Goal: Information Seeking & Learning: Learn about a topic

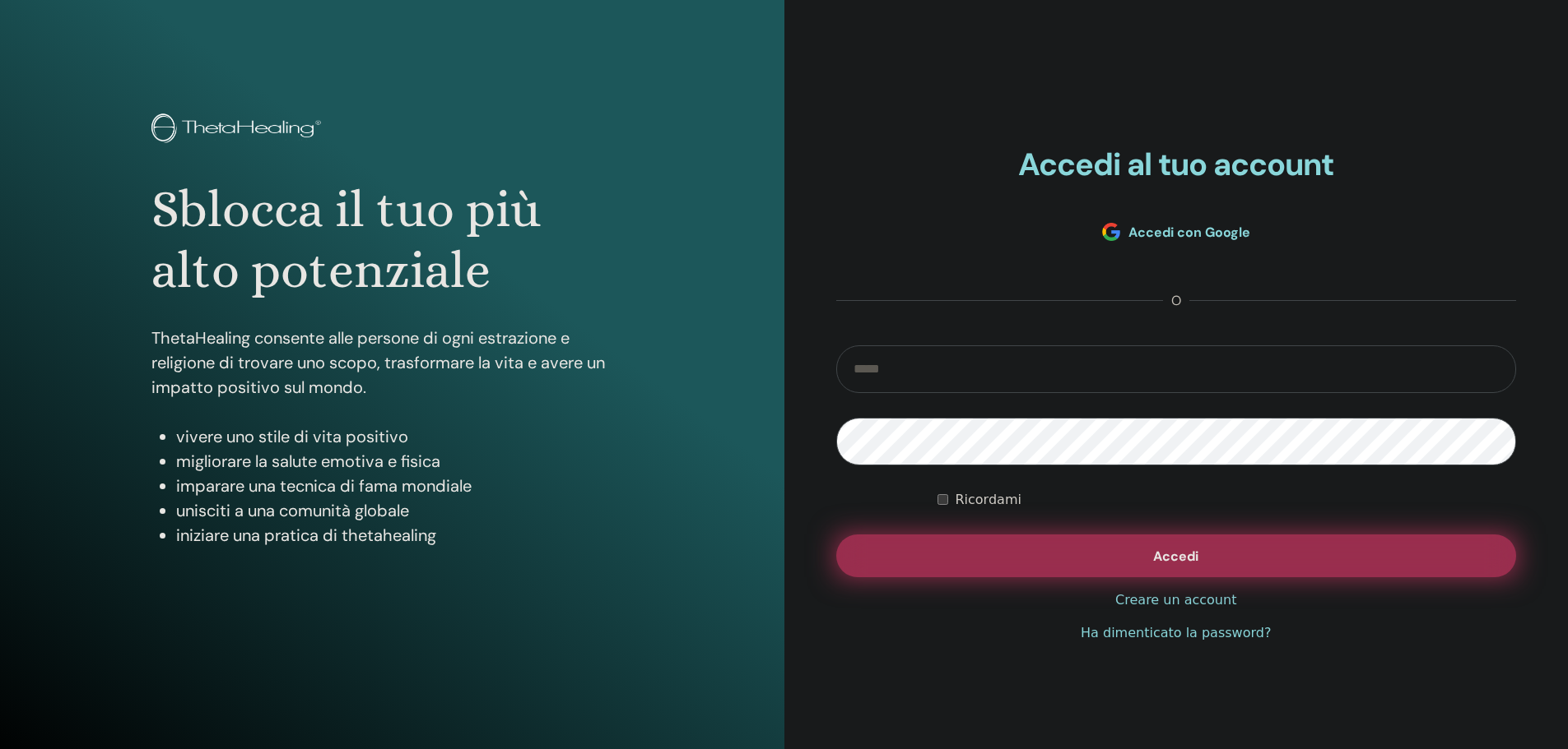
type input "**********"
click at [1166, 566] on button "Accedi" at bounding box center [1175, 555] width 680 height 43
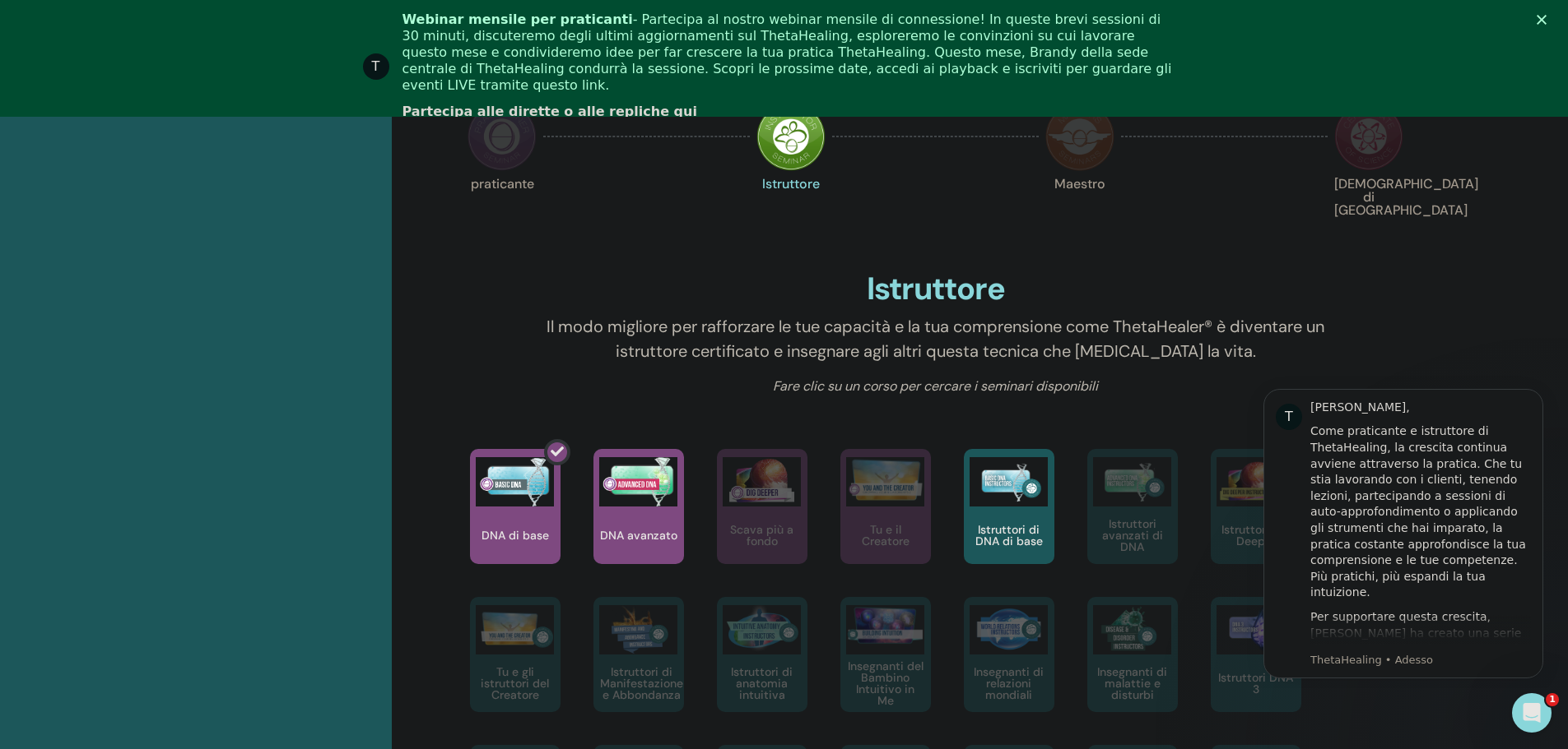
scroll to position [537, 0]
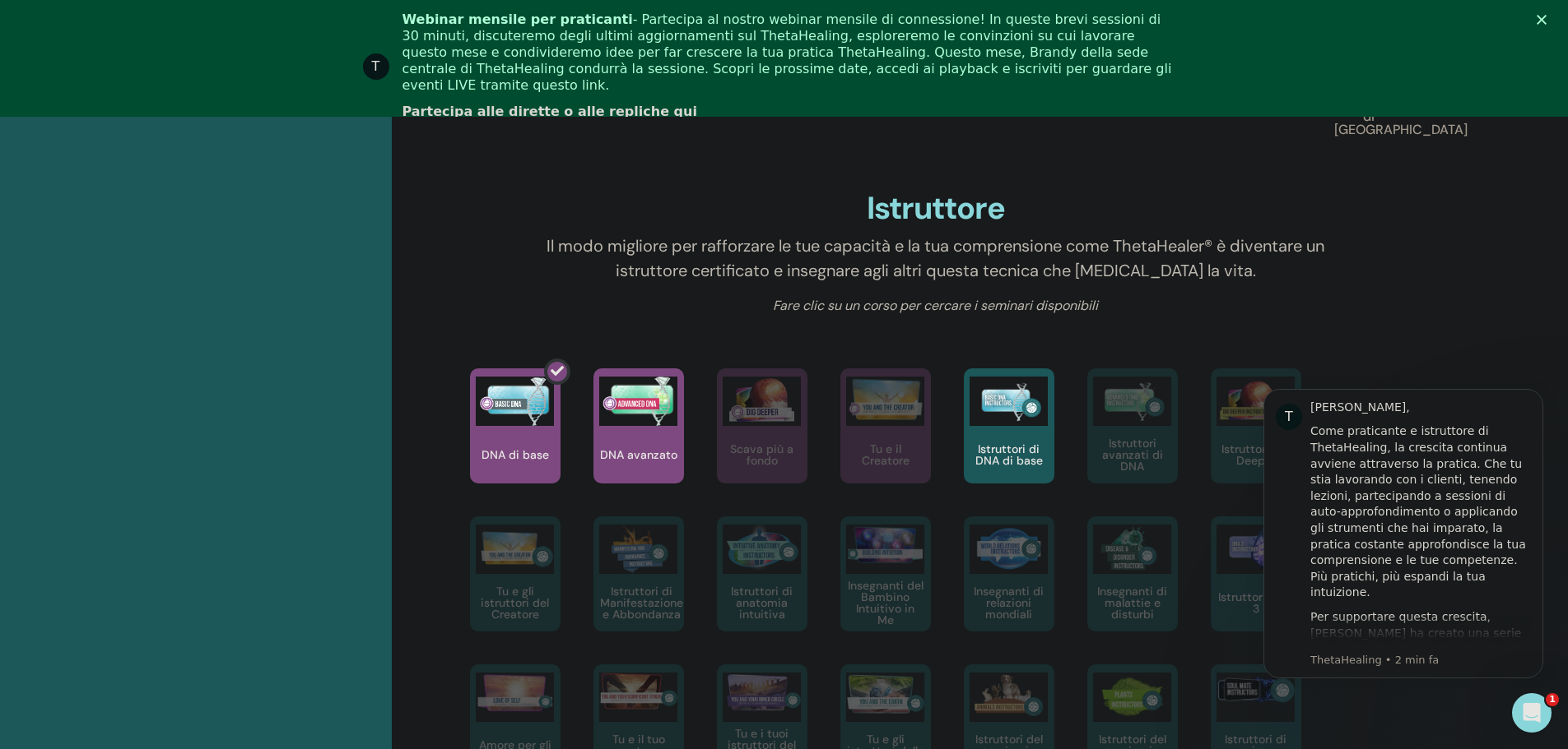
click at [1546, 18] on polygon "Chiudi" at bounding box center [1541, 20] width 9 height 9
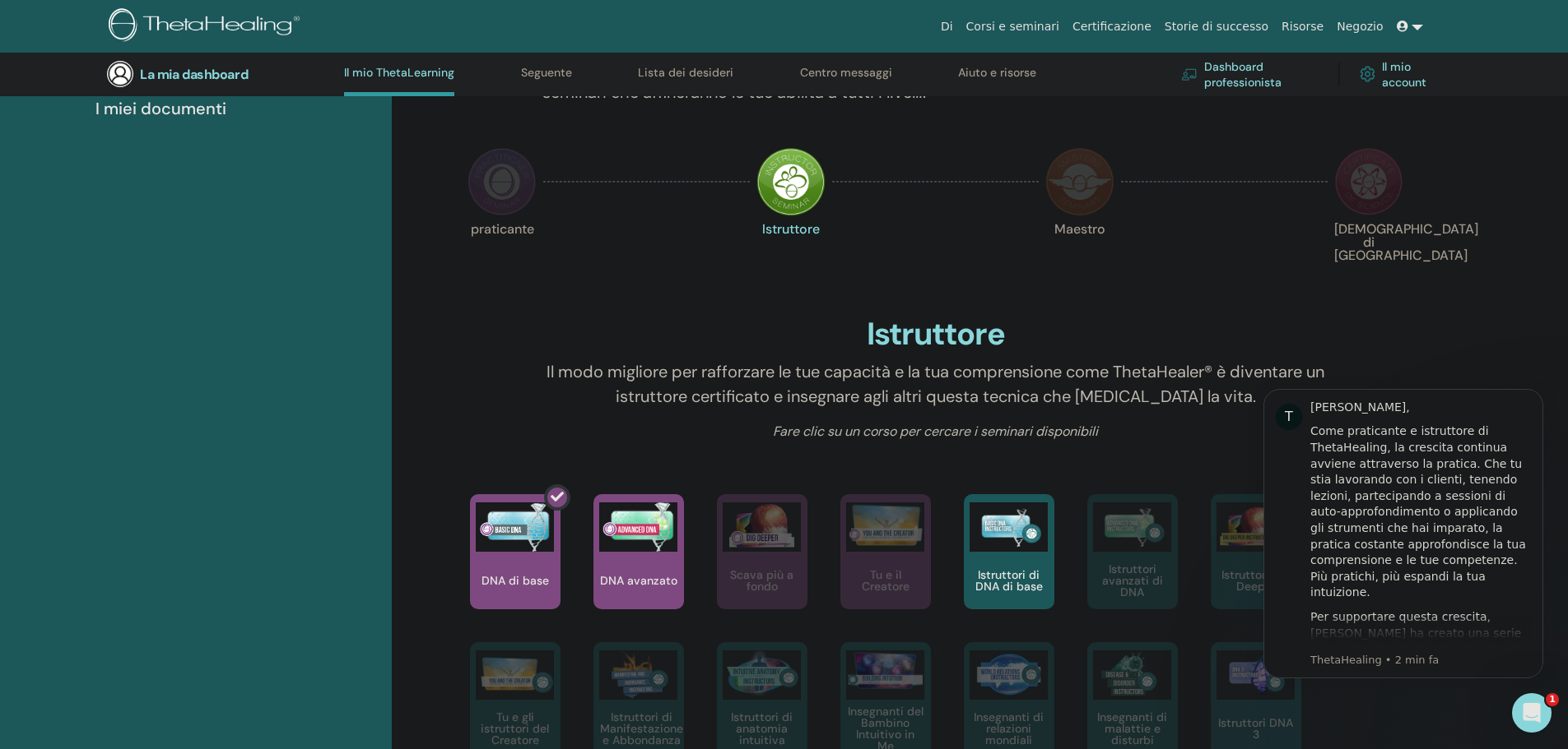
scroll to position [290, 0]
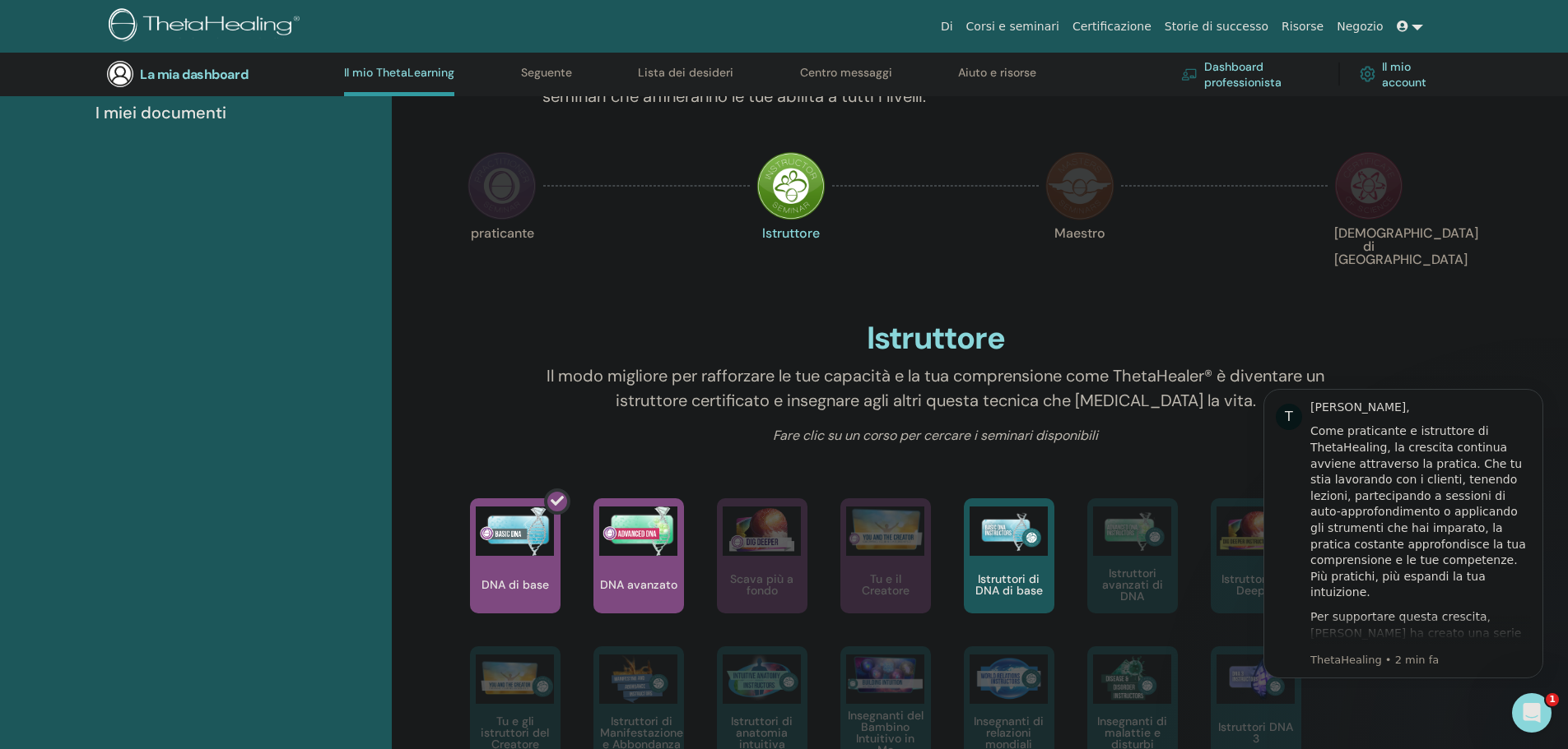
click at [792, 182] on img at bounding box center [790, 185] width 69 height 69
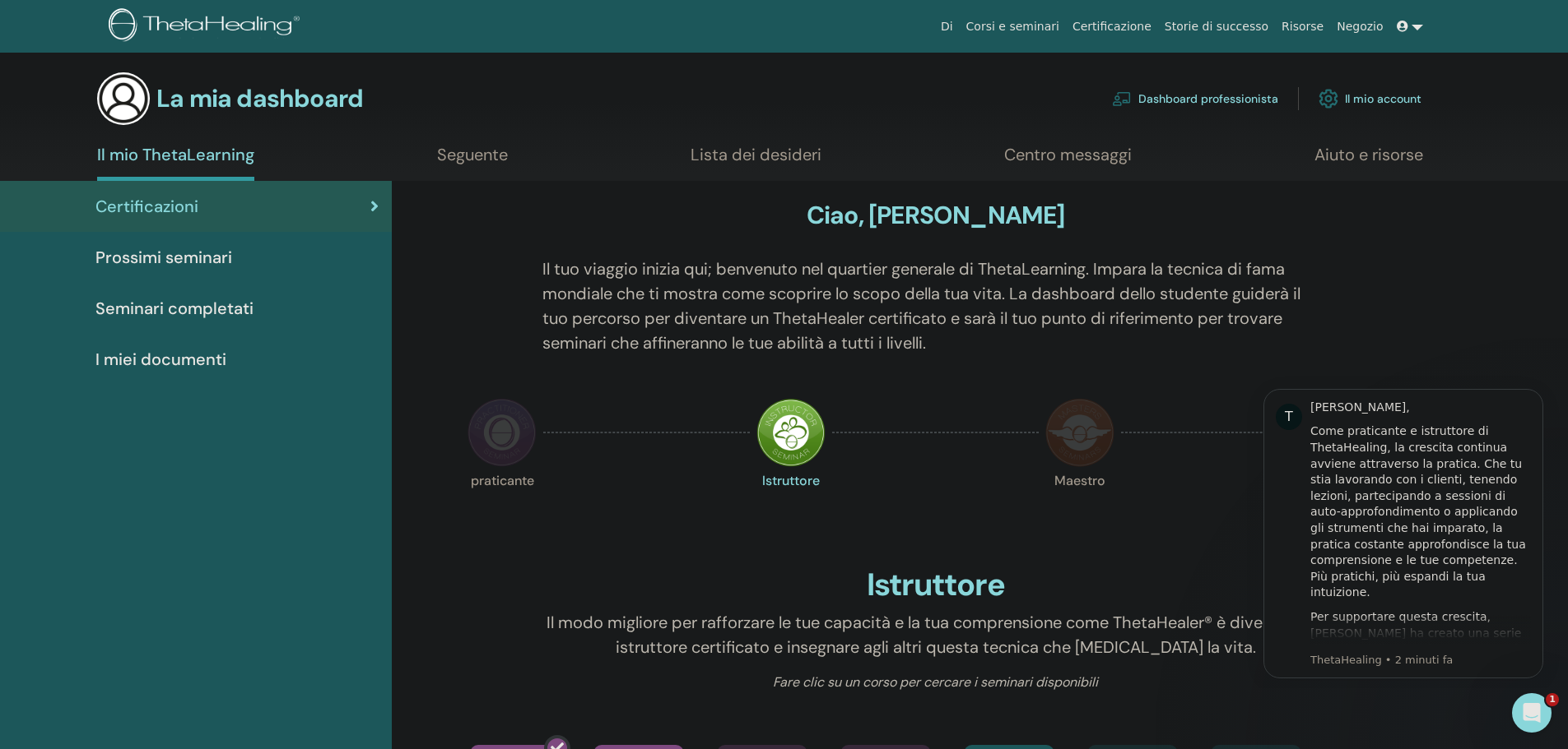
click at [779, 441] on img at bounding box center [790, 432] width 69 height 69
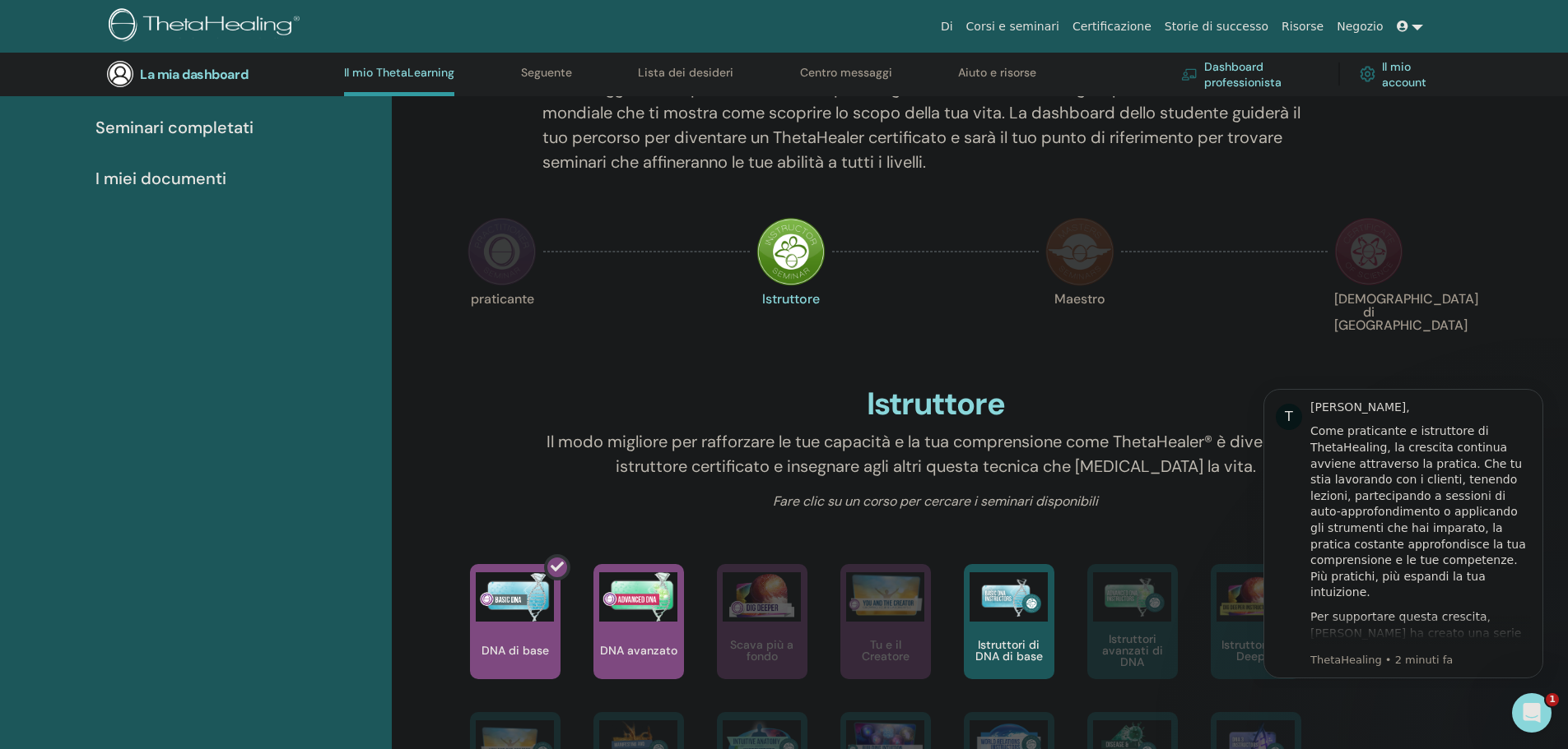
scroll to position [208, 0]
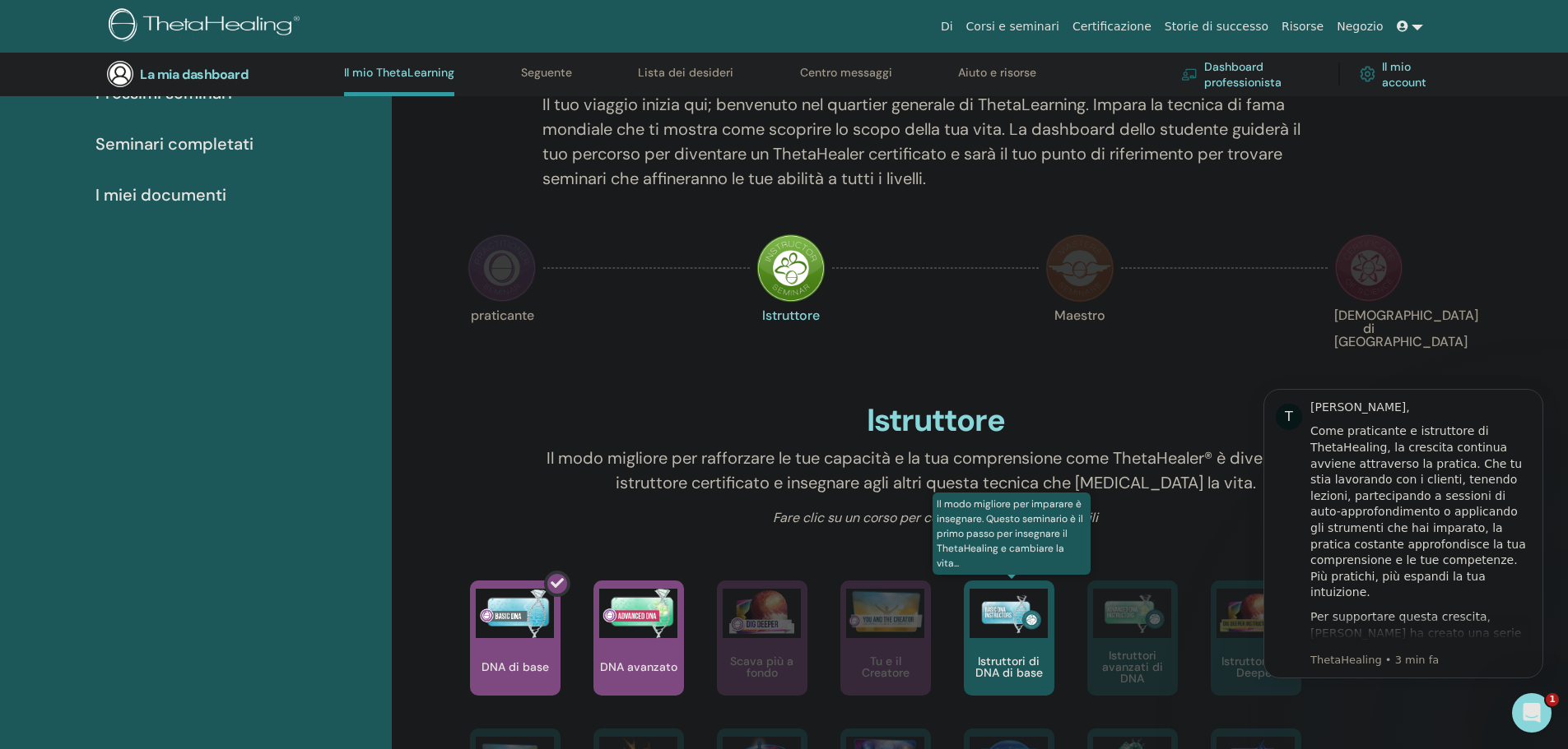
click at [1007, 660] on font "Istruttori di DNA di base" at bounding box center [1008, 667] width 67 height 26
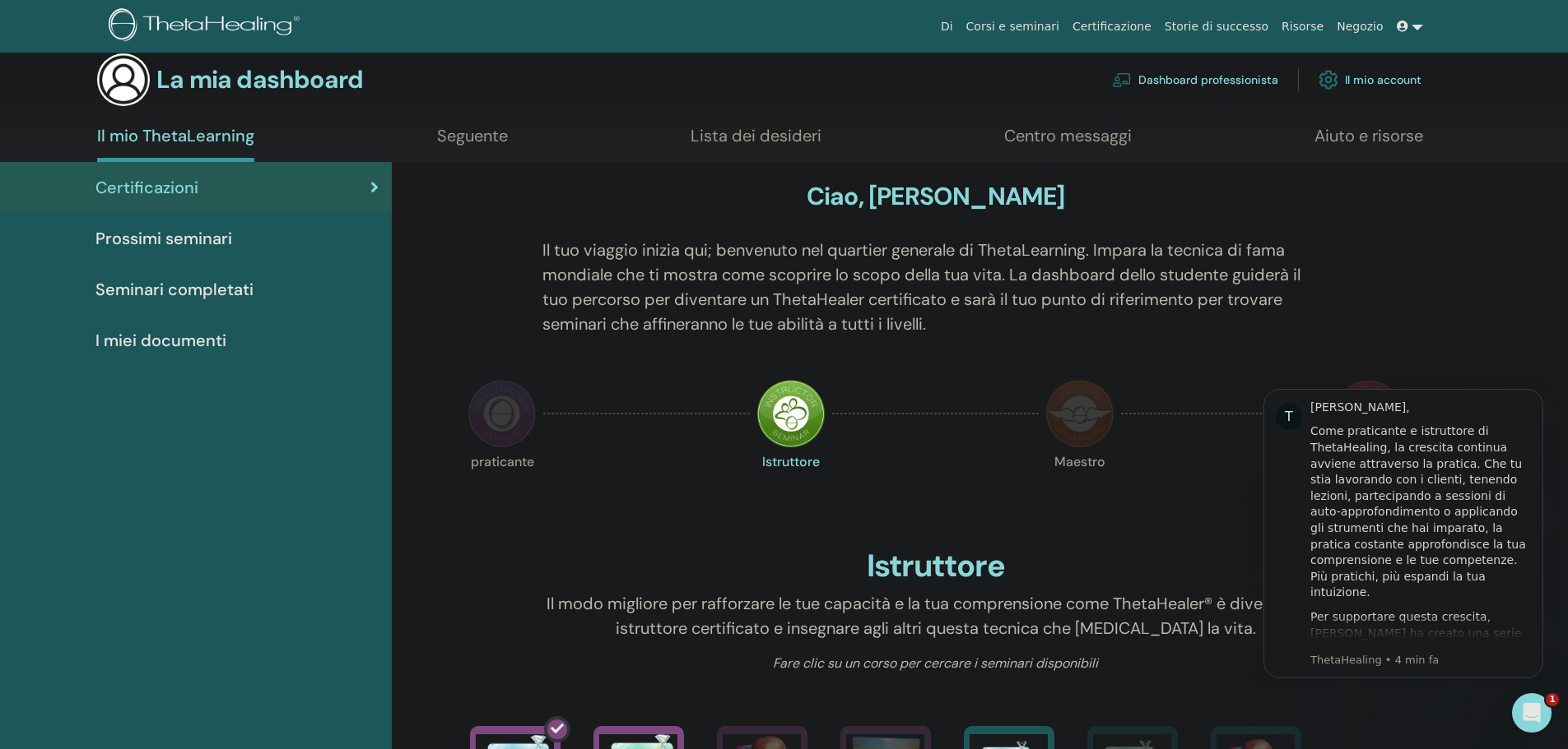
scroll to position [5, 0]
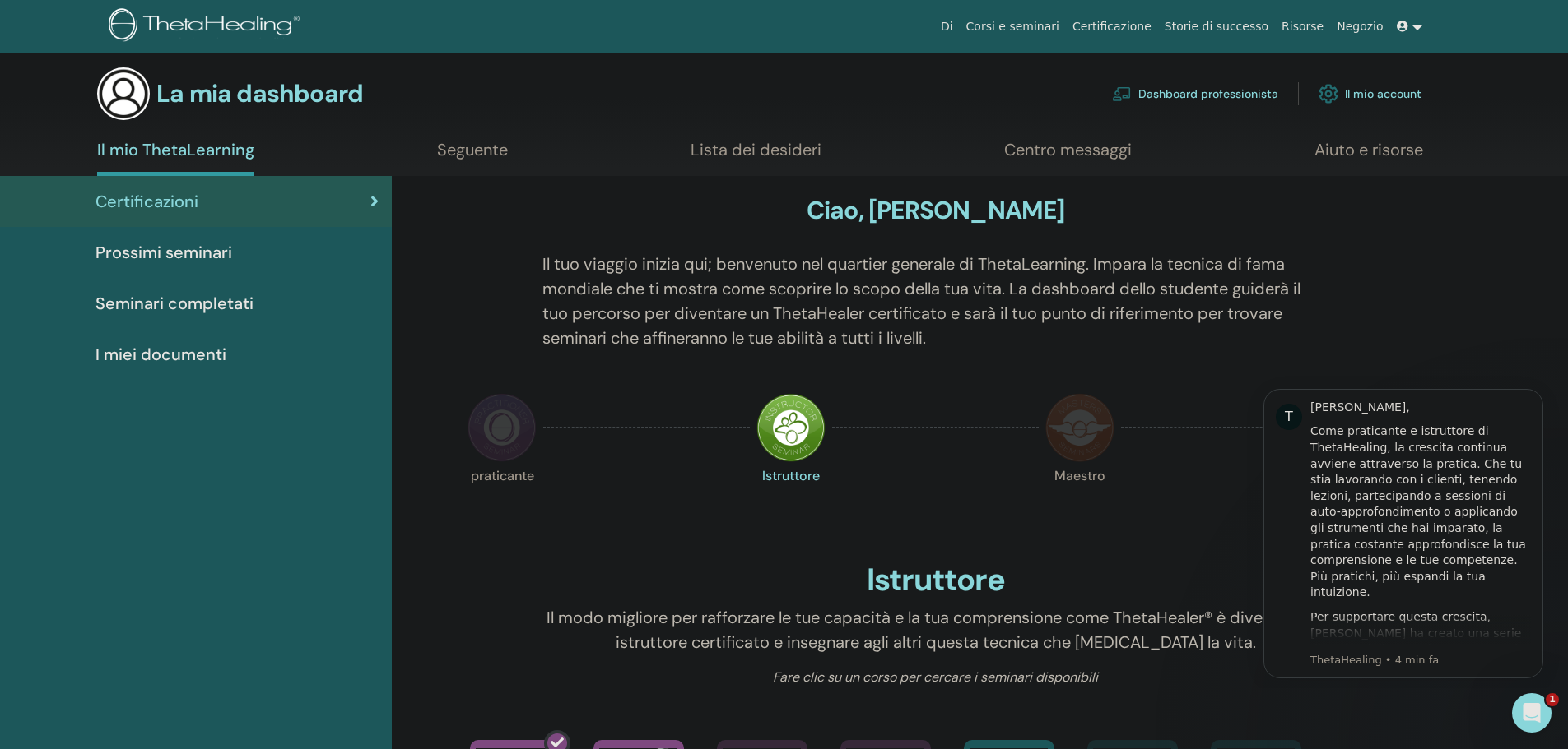
click at [148, 354] on font "I miei documenti" at bounding box center [161, 354] width 131 height 22
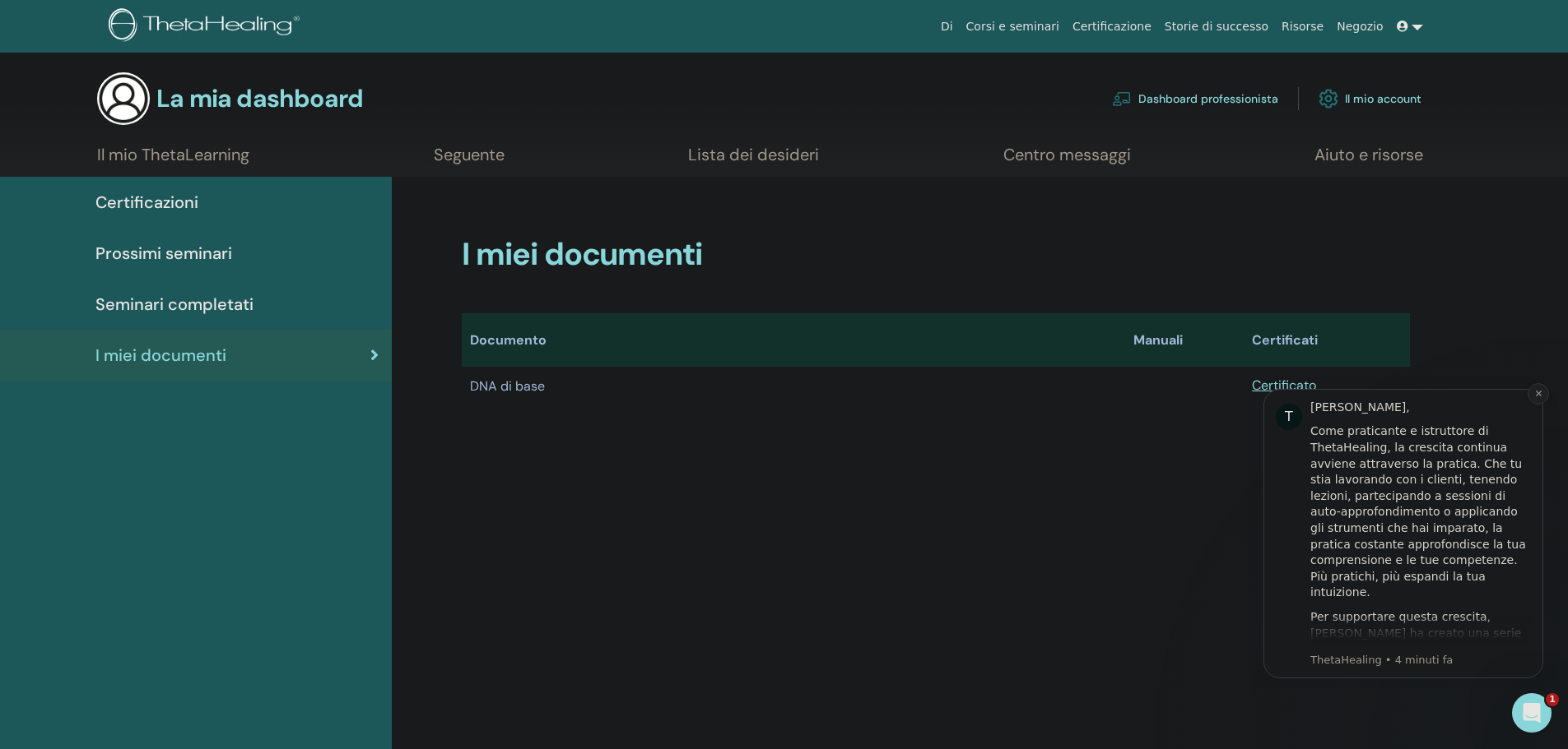
click at [1540, 392] on icon "Ignora notifica" at bounding box center [1538, 393] width 6 height 6
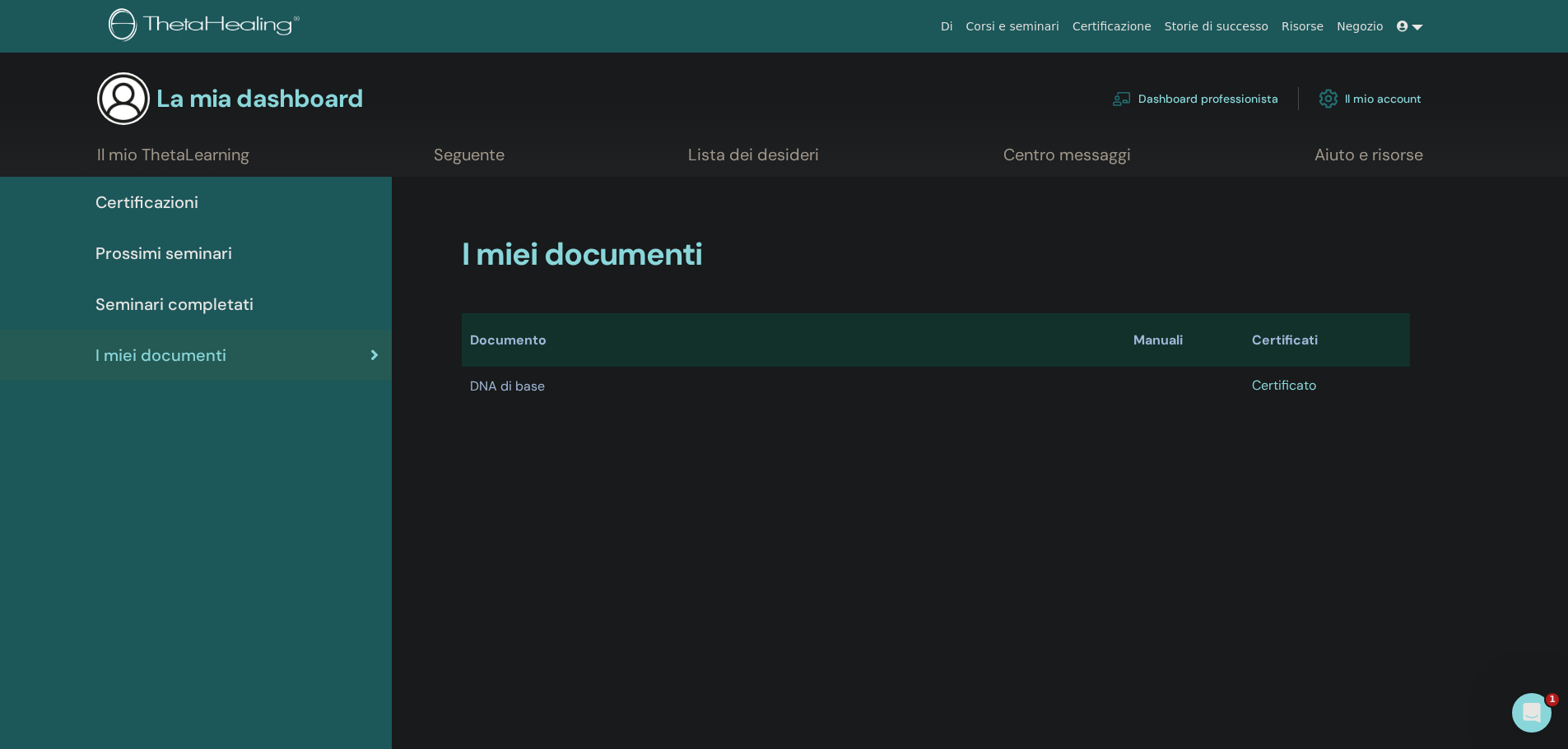
click at [1313, 384] on font "Certificato" at bounding box center [1284, 385] width 64 height 17
click at [149, 199] on font "Certificazioni" at bounding box center [147, 202] width 103 height 22
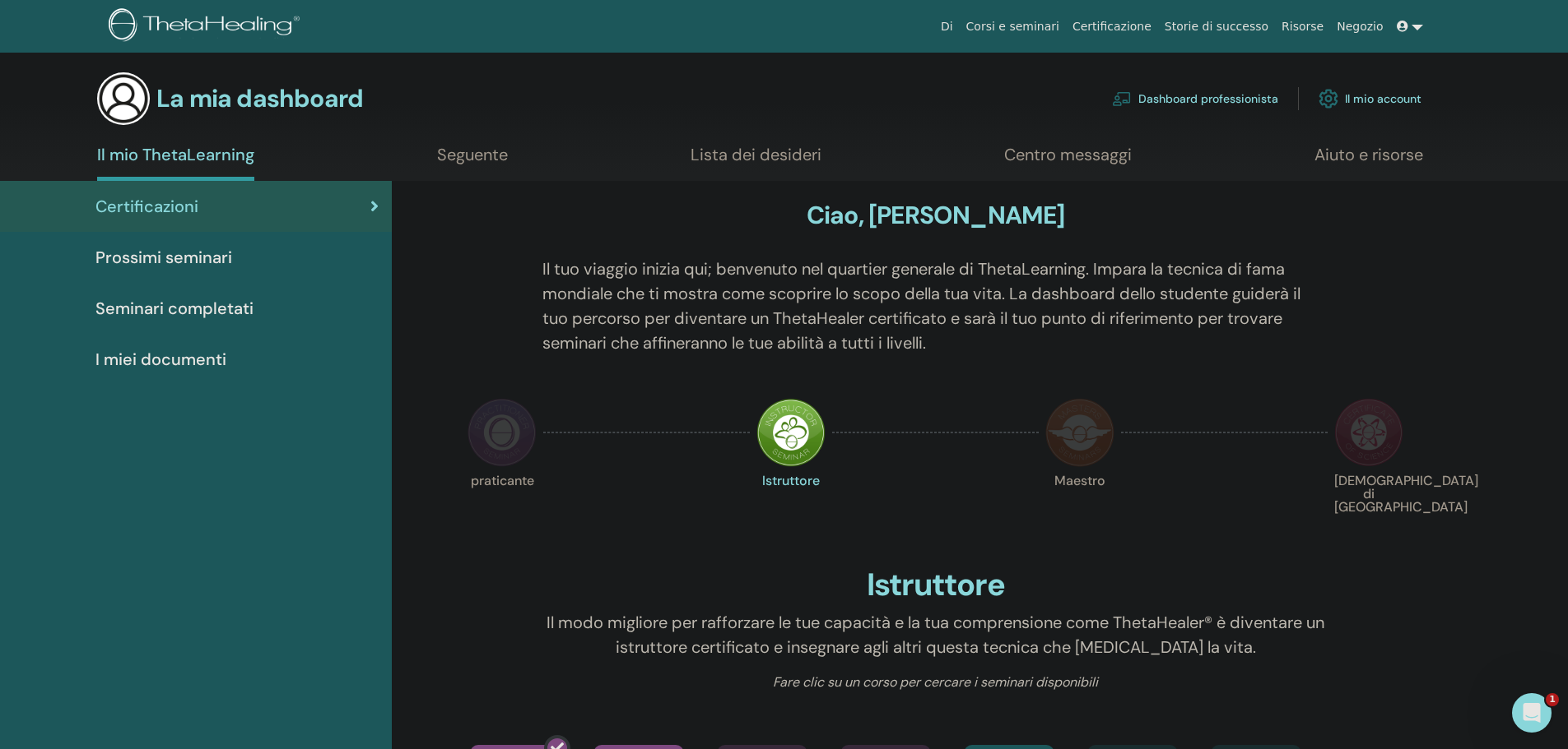
click at [1318, 27] on font "Risorse" at bounding box center [1302, 26] width 42 height 13
